Goal: Contribute content

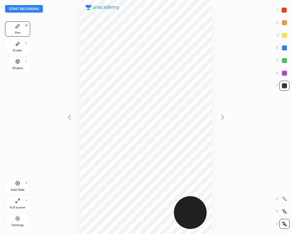
scroll to position [233, 191]
click at [286, 9] on div at bounding box center [283, 10] width 5 height 5
click at [13, 12] on button "Start recording" at bounding box center [24, 9] width 38 height 8
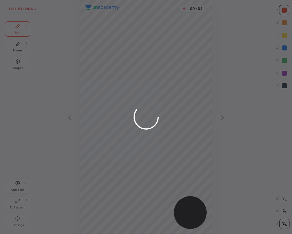
click at [283, 12] on div at bounding box center [146, 117] width 292 height 234
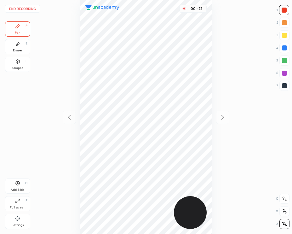
click at [285, 72] on div at bounding box center [284, 73] width 5 height 5
click at [284, 83] on div at bounding box center [284, 85] width 5 height 5
click at [287, 9] on div at bounding box center [284, 10] width 10 height 10
click at [285, 50] on div at bounding box center [284, 48] width 10 height 10
click at [284, 63] on div at bounding box center [284, 60] width 5 height 5
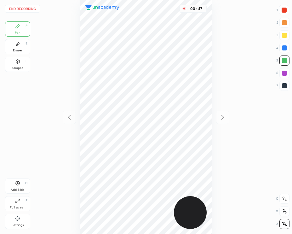
click at [284, 50] on div at bounding box center [284, 48] width 10 height 10
click at [284, 59] on div at bounding box center [284, 60] width 5 height 5
click at [284, 51] on div at bounding box center [284, 48] width 10 height 10
click at [282, 12] on div at bounding box center [283, 10] width 5 height 5
click at [285, 51] on div at bounding box center [284, 48] width 10 height 10
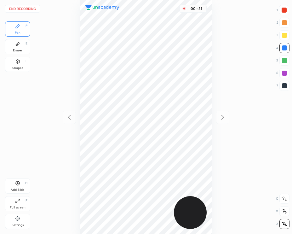
click at [284, 59] on div at bounding box center [284, 60] width 5 height 5
click at [284, 49] on div at bounding box center [284, 47] width 5 height 5
click at [284, 69] on div at bounding box center [284, 73] width 10 height 10
click at [285, 82] on div at bounding box center [284, 86] width 10 height 10
click at [284, 75] on div at bounding box center [284, 73] width 5 height 5
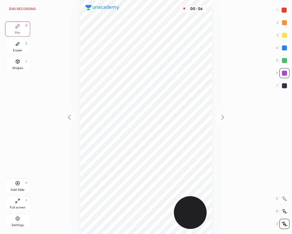
click at [287, 11] on div at bounding box center [284, 10] width 10 height 10
click at [284, 48] on div at bounding box center [284, 47] width 5 height 5
click at [282, 60] on div at bounding box center [284, 60] width 5 height 5
click at [24, 12] on button "End recording" at bounding box center [22, 9] width 35 height 8
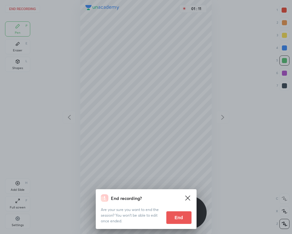
click at [176, 218] on button "End" at bounding box center [178, 217] width 25 height 13
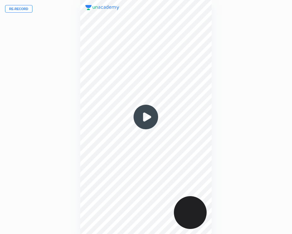
click at [146, 120] on img at bounding box center [146, 117] width 30 height 30
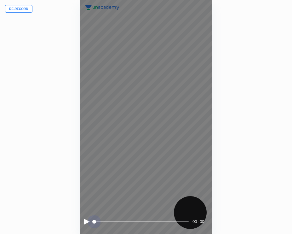
click at [110, 223] on span at bounding box center [141, 221] width 95 height 9
click at [87, 223] on div at bounding box center [87, 222] width 6 height 6
click at [114, 220] on span "styled slider" at bounding box center [112, 221] width 4 height 4
click at [126, 221] on span at bounding box center [141, 221] width 95 height 1
drag, startPoint x: 137, startPoint y: 221, endPoint x: 144, endPoint y: 222, distance: 6.9
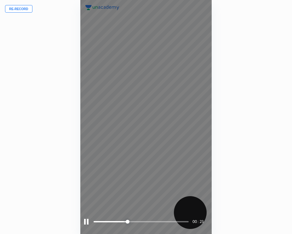
click at [138, 222] on span at bounding box center [141, 221] width 95 height 1
click at [151, 221] on span at bounding box center [141, 221] width 95 height 1
click at [156, 220] on span "styled slider" at bounding box center [155, 221] width 4 height 4
click at [169, 220] on span at bounding box center [141, 221] width 95 height 9
